Goal: Task Accomplishment & Management: Use online tool/utility

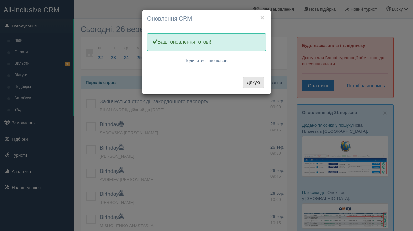
click at [261, 81] on button "Дякую" at bounding box center [253, 82] width 22 height 11
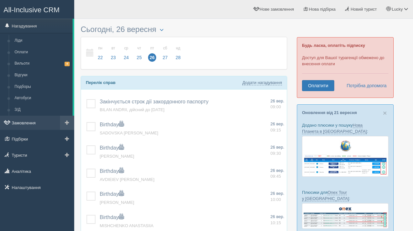
click at [45, 126] on link "Замовлення" at bounding box center [37, 122] width 74 height 14
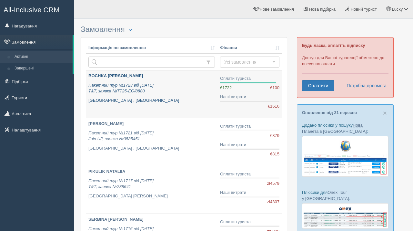
click at [171, 91] on p "Пакетний тур №1723 від [DATE] T&T, заявка №TT25-EG/8880" at bounding box center [151, 88] width 126 height 12
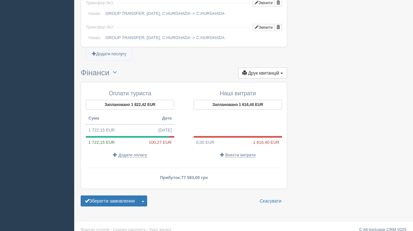
scroll to position [603, 0]
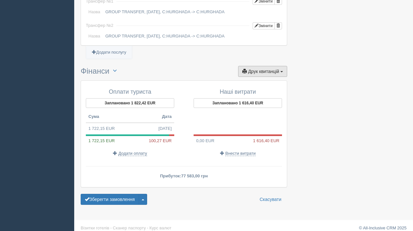
click at [268, 69] on span "Друк квитанцій" at bounding box center [263, 71] width 31 height 5
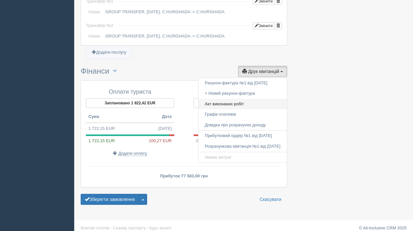
click at [231, 100] on link "Акт виконаних робіт" at bounding box center [242, 104] width 88 height 11
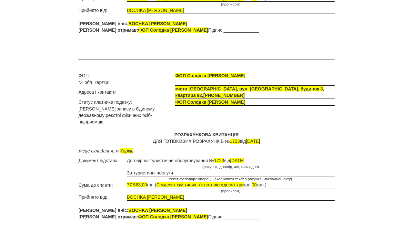
scroll to position [384, 0]
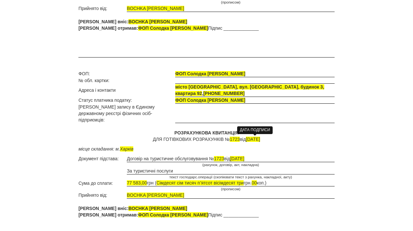
click at [246, 139] on span "31.03.2025" at bounding box center [253, 138] width 14 height 5
click at [256, 139] on span "31.03.2025" at bounding box center [253, 138] width 14 height 5
drag, startPoint x: 268, startPoint y: 140, endPoint x: 244, endPoint y: 139, distance: 24.2
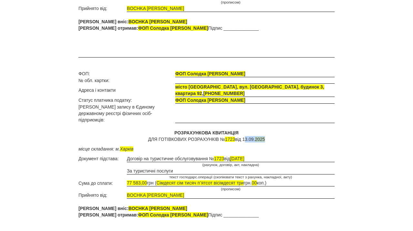
click at [244, 139] on p "РОЗРАХУНКОВА КВИТАНЦІЯ ДЛЯ ГОТІВКОВИХ РОЗРАХУНКІВ № 1723 від 13.09. 2025" at bounding box center [206, 135] width 256 height 13
copy p "13.09. 2025"
drag, startPoint x: 265, startPoint y: 160, endPoint x: 240, endPoint y: 160, distance: 24.8
click at [240, 160] on td "Договір на туристичне обслуговування № 1723 від 31.03.2025" at bounding box center [231, 158] width 208 height 7
drag, startPoint x: 128, startPoint y: 182, endPoint x: 280, endPoint y: 182, distance: 152.8
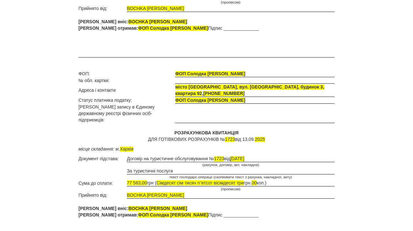
click at [280, 182] on td "77 583,00 грн ( Сімдесят сім тисяч пʼятсот вісімдесят три грн. 00 коп.)" at bounding box center [231, 182] width 208 height 7
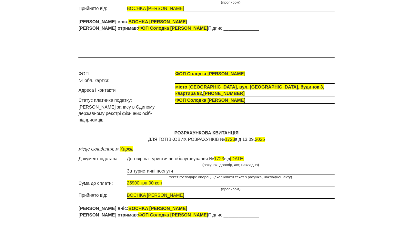
click at [170, 194] on td "BOCHKA [PERSON_NAME]" at bounding box center [231, 194] width 208 height 7
drag, startPoint x: 170, startPoint y: 194, endPoint x: 126, endPoint y: 193, distance: 44.2
click at [126, 193] on tr "Прийнято від: BOCHKA TETIANA" at bounding box center [206, 194] width 256 height 7
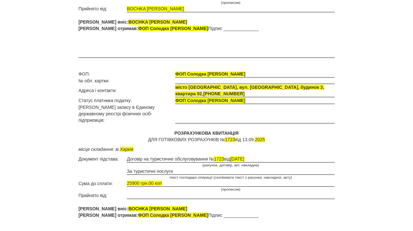
click at [141, 194] on td at bounding box center [231, 195] width 208 height 6
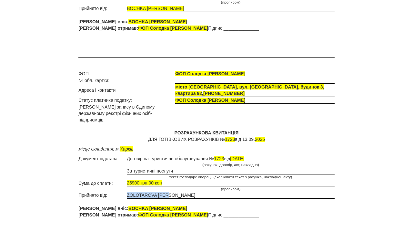
drag, startPoint x: 172, startPoint y: 194, endPoint x: 127, endPoint y: 195, distance: 44.5
click at [127, 194] on td "ZOLOTAROVA ANNA" at bounding box center [231, 194] width 208 height 7
copy td "ZOLOTAROVA ANNA"
drag, startPoint x: 150, startPoint y: 207, endPoint x: 107, endPoint y: 206, distance: 42.6
click at [107, 206] on p "Кошти вніс: BOCHKA TETIANA Кошти отримав: ФОП Cолодка Аліна Юріівна Підпис ____…" at bounding box center [206, 211] width 256 height 13
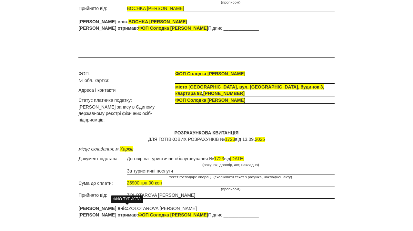
click at [183, 183] on td "25900 грн.00 коп" at bounding box center [231, 182] width 208 height 7
click at [264, 214] on p "Кошти вніс: ZOLOTAROVA ANNA Кошти отримав: ФОП Cолодка Аліна Юріівна Підпис ___…" at bounding box center [206, 211] width 256 height 13
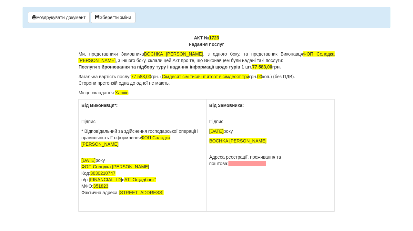
scroll to position [26, 0]
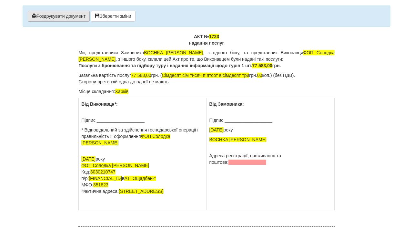
click at [68, 17] on button "Роздрукувати документ" at bounding box center [59, 16] width 62 height 11
click at [56, 15] on button "Роздрукувати документ" at bounding box center [59, 16] width 62 height 11
